Goal: Information Seeking & Learning: Learn about a topic

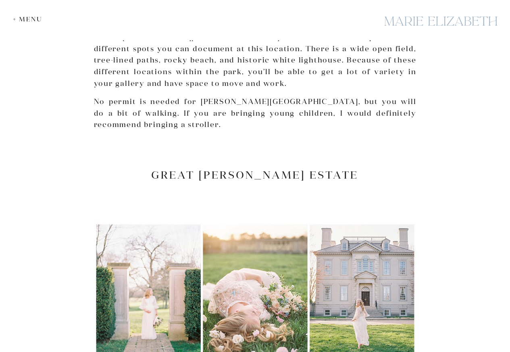
scroll to position [2417, 0]
